Goal: Task Accomplishment & Management: Manage account settings

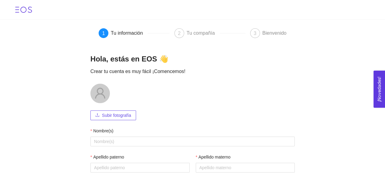
drag, startPoint x: 383, startPoint y: 80, endPoint x: 383, endPoint y: 84, distance: 3.6
click at [383, 84] on button "¡Novedades! 0" at bounding box center [379, 89] width 12 height 37
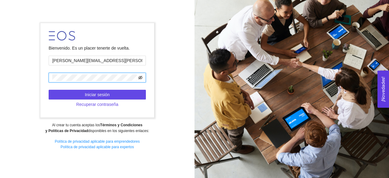
click at [141, 76] on icon "eye-invisible" at bounding box center [140, 78] width 4 height 4
click at [43, 78] on form "Bienvenido. Es un placer tenerte de vuelta. duran.alvarez.bere@gmail.com Inicia…" at bounding box center [96, 70] width 113 height 94
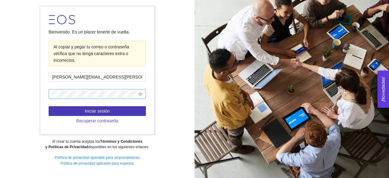
click at [113, 110] on button "Iniciar sesión" at bounding box center [97, 111] width 97 height 10
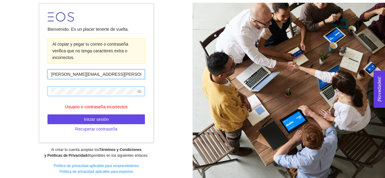
click at [116, 76] on input "[PERSON_NAME][EMAIL_ADDRESS][PERSON_NAME][DOMAIN_NAME]" at bounding box center [95, 74] width 97 height 10
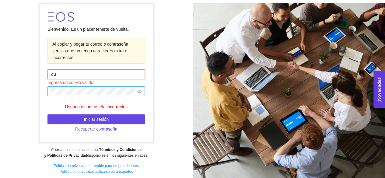
type input "d"
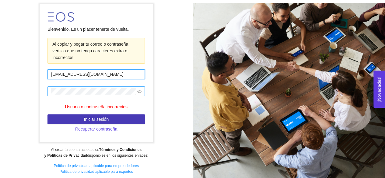
type input "ramoscontreraspaloma@gmail.com"
click at [114, 117] on button "Iniciar sesión" at bounding box center [95, 119] width 97 height 10
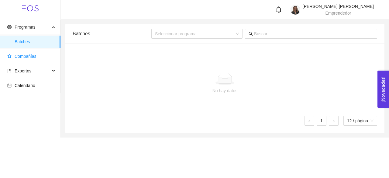
click at [14, 55] on span "Compañías" at bounding box center [21, 56] width 29 height 5
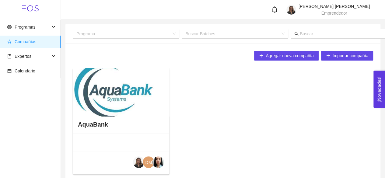
scroll to position [30, 0]
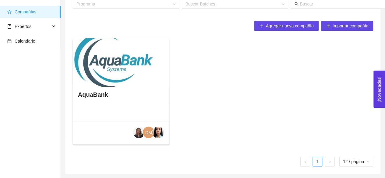
click at [119, 74] on div at bounding box center [121, 62] width 97 height 49
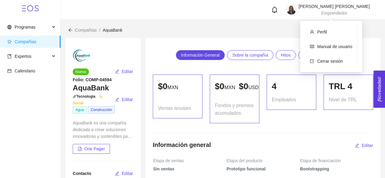
click at [296, 9] on img at bounding box center [291, 10] width 10 height 10
